Goal: Transaction & Acquisition: Download file/media

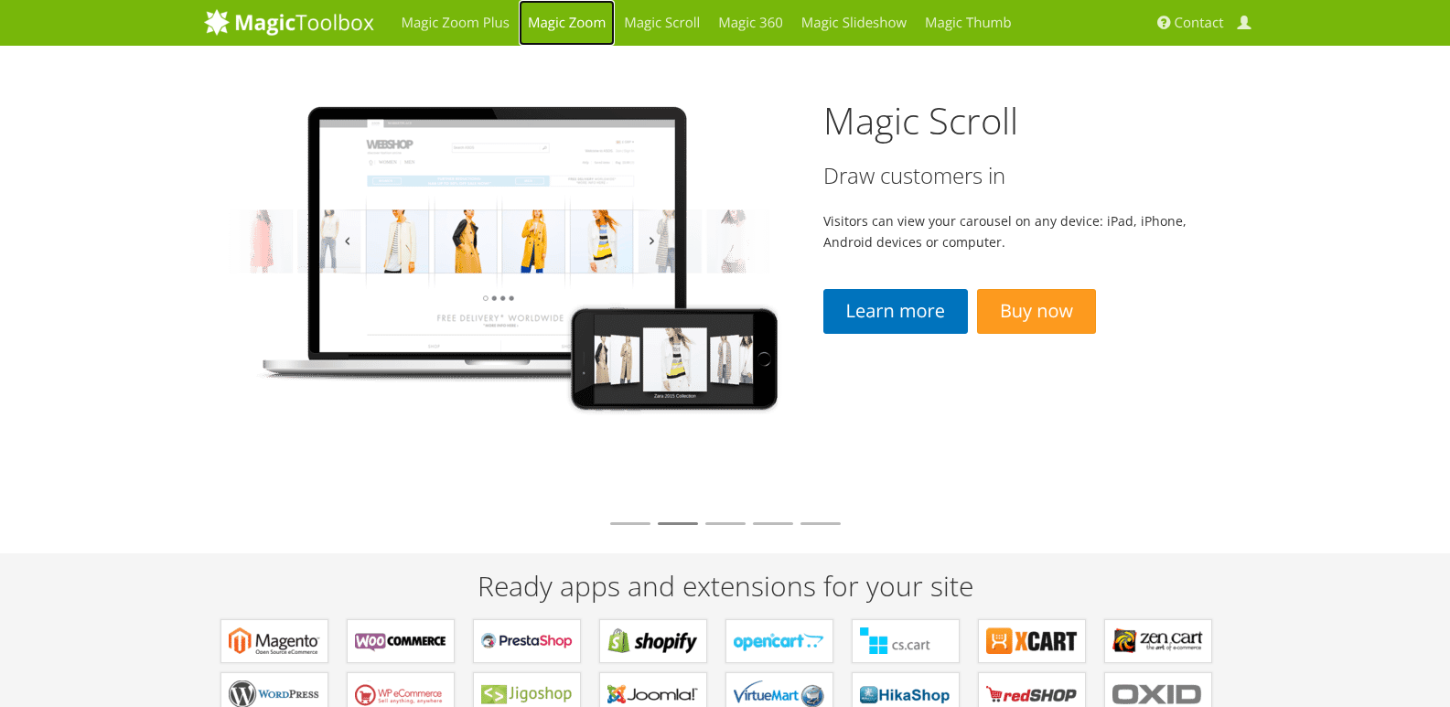
click at [580, 19] on link "Magic Zoom" at bounding box center [567, 23] width 96 height 46
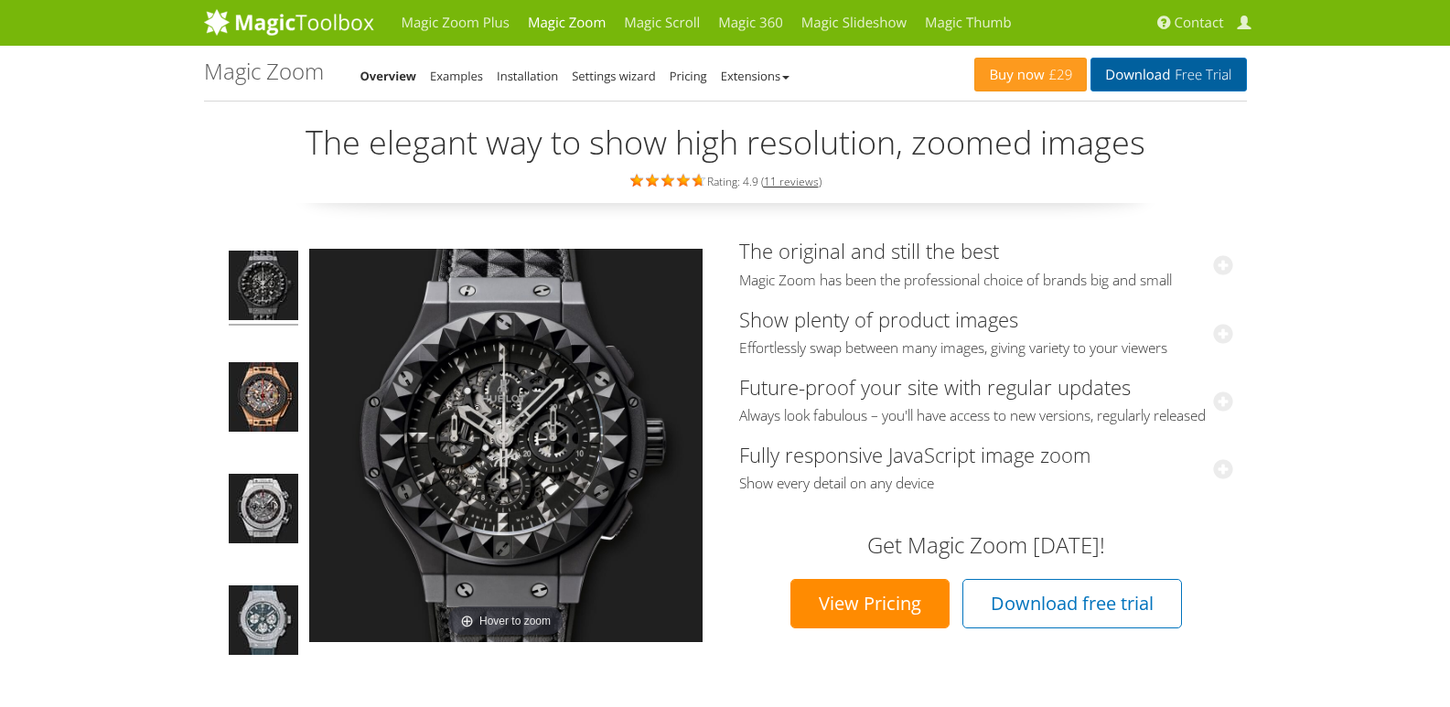
click at [1158, 79] on link "Download Free Trial" at bounding box center [1169, 75] width 156 height 34
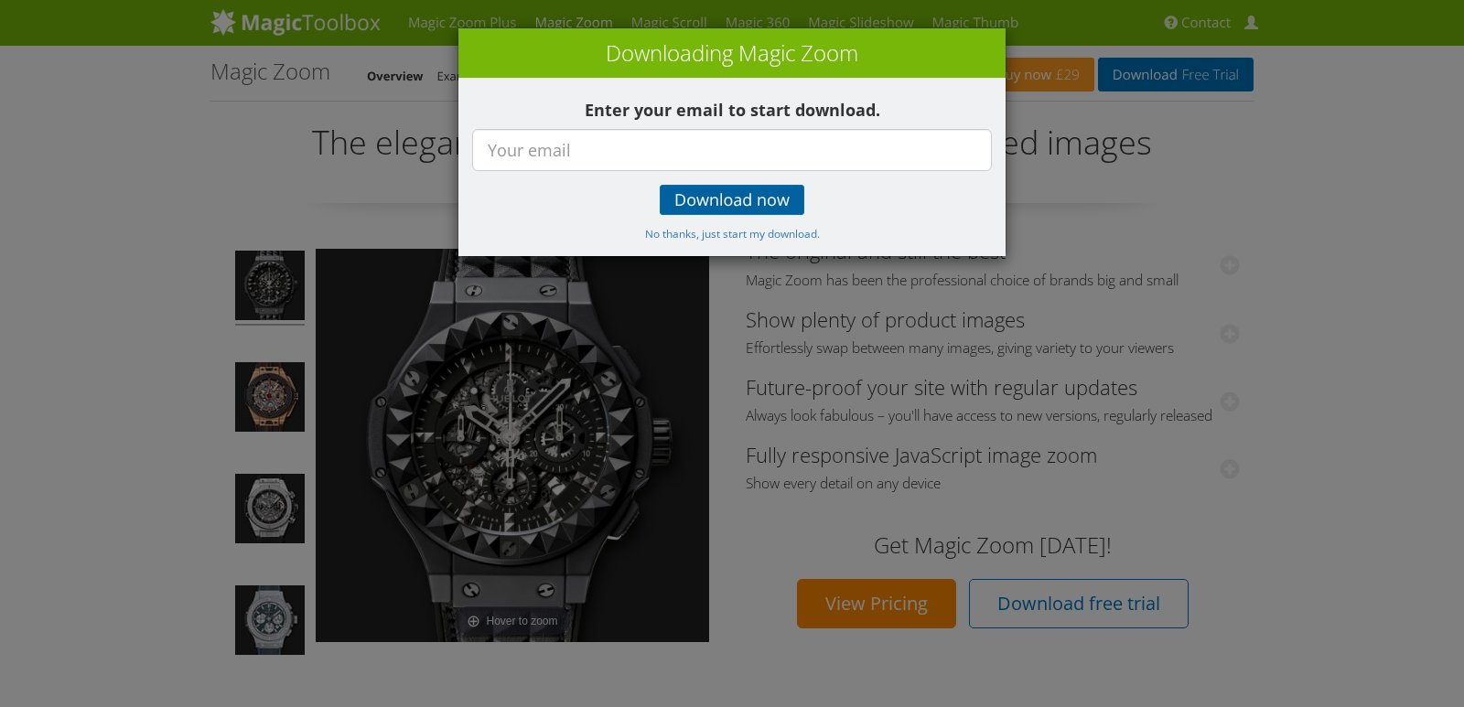
click at [755, 211] on link "Download now" at bounding box center [732, 200] width 145 height 30
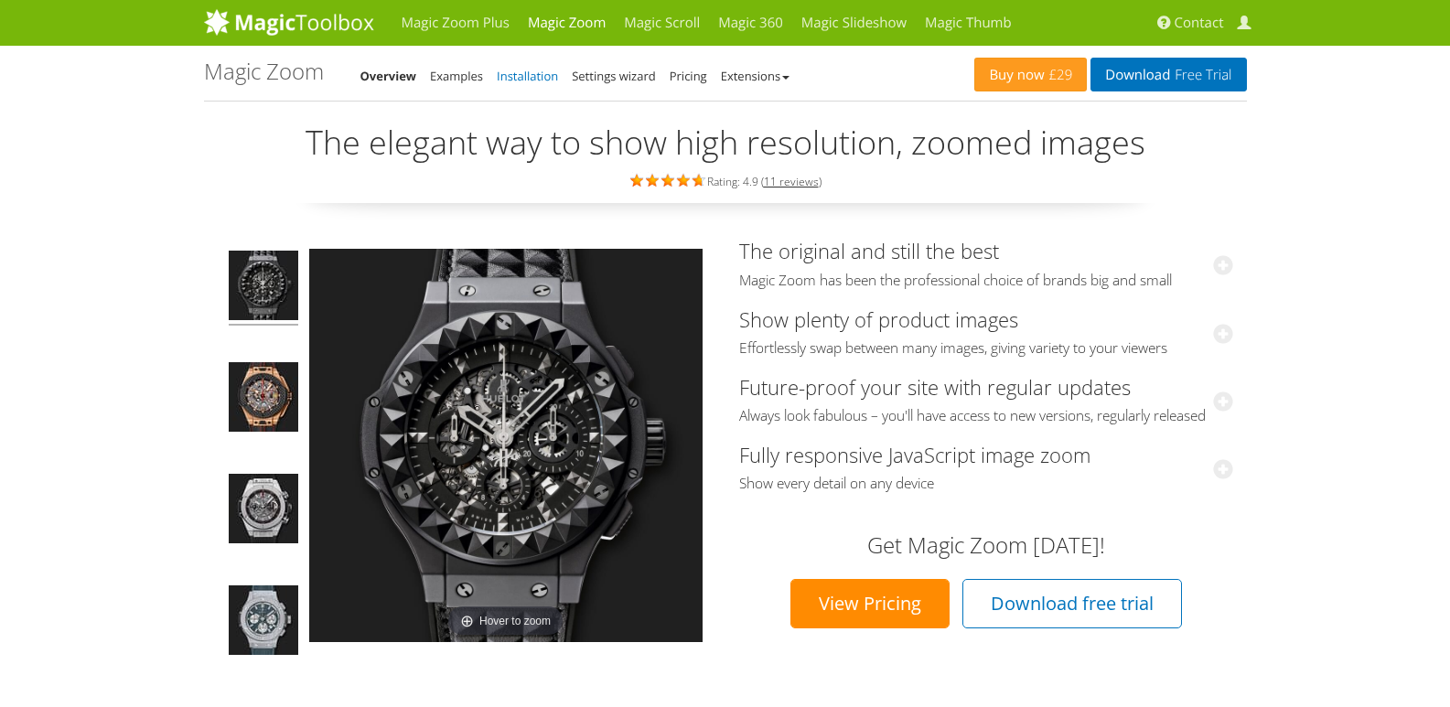
click at [539, 78] on link "Installation" at bounding box center [527, 76] width 61 height 16
